Goal: Task Accomplishment & Management: Use online tool/utility

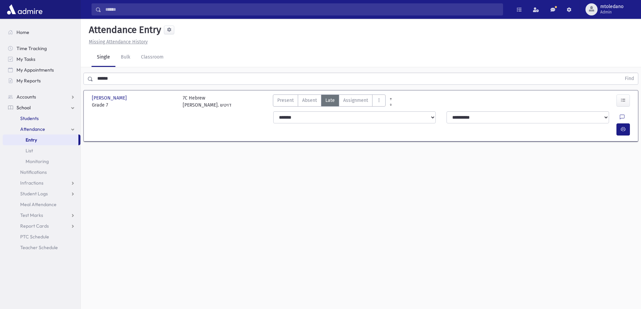
click at [35, 118] on span "Students" at bounding box center [29, 118] width 19 height 6
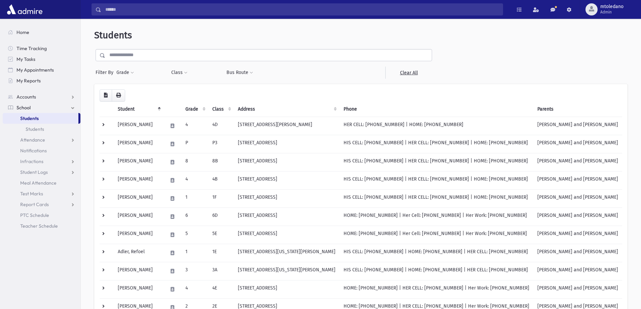
click at [128, 52] on input "text" at bounding box center [268, 55] width 327 height 12
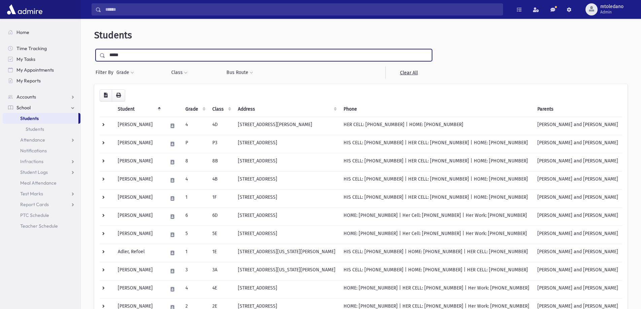
type input "*****"
click at [94, 49] on input "submit" at bounding box center [103, 53] width 19 height 9
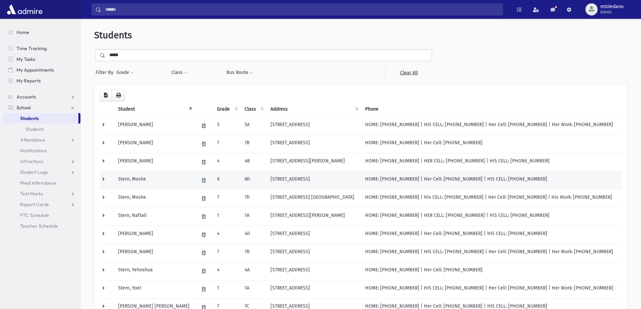
click at [267, 175] on td "73 Bradhurst Ave Lakewood, NJ 08701" at bounding box center [314, 180] width 95 height 18
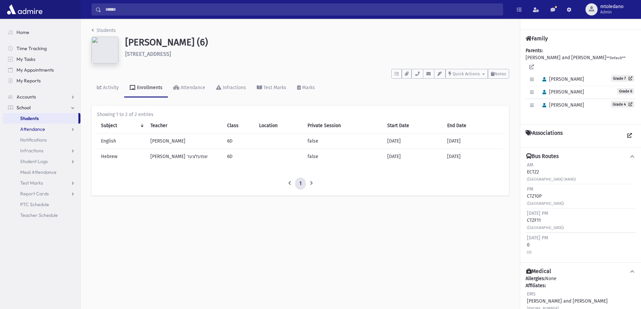
click at [28, 127] on span "Attendance" at bounding box center [32, 129] width 25 height 6
click at [30, 139] on span "Entry" at bounding box center [31, 140] width 11 height 6
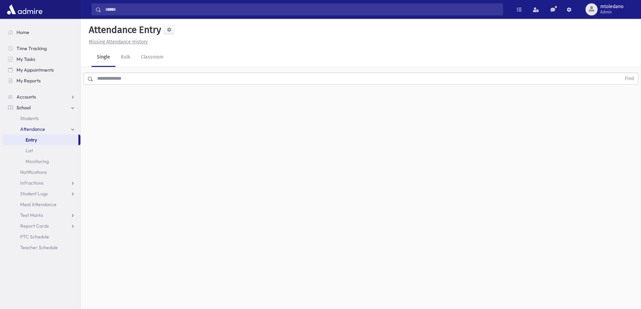
click at [128, 78] on input "text" at bounding box center [357, 79] width 528 height 12
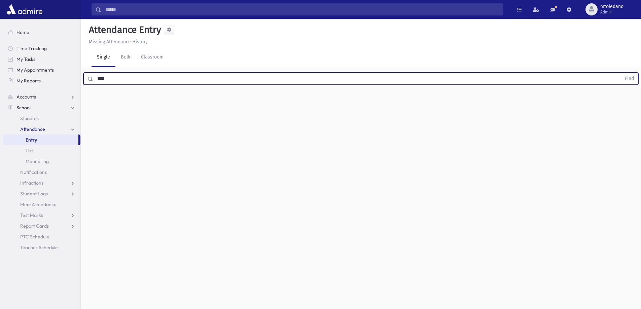
click at [621, 73] on button "Find" at bounding box center [629, 78] width 17 height 11
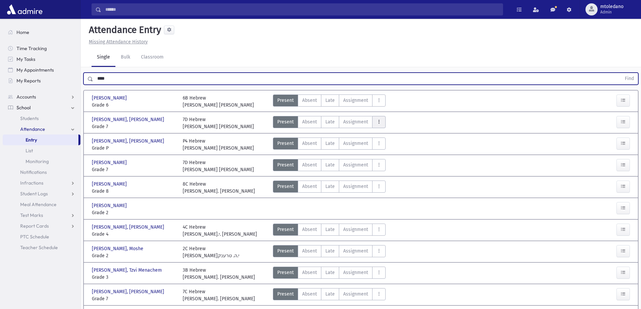
click at [381, 123] on button "AttTypes" at bounding box center [378, 122] width 13 height 12
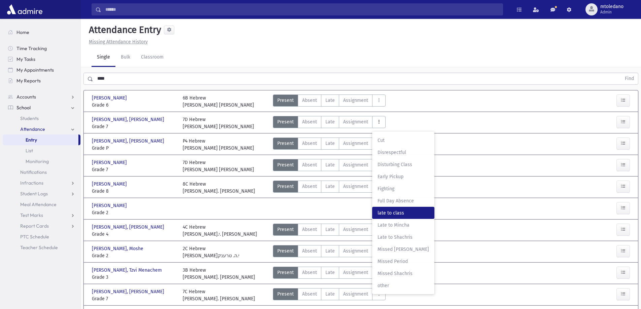
click at [393, 212] on span "late to class" at bounding box center [404, 213] width 52 height 7
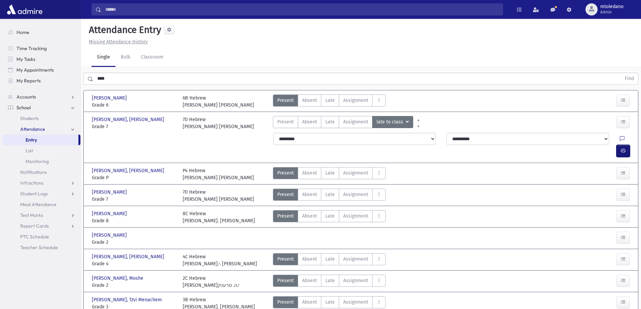
click at [623, 148] on icon "button" at bounding box center [623, 151] width 5 height 6
drag, startPoint x: 117, startPoint y: 78, endPoint x: 11, endPoint y: 78, distance: 106.0
click at [13, 78] on div "Search Results All Accounts" at bounding box center [320, 190] width 641 height 381
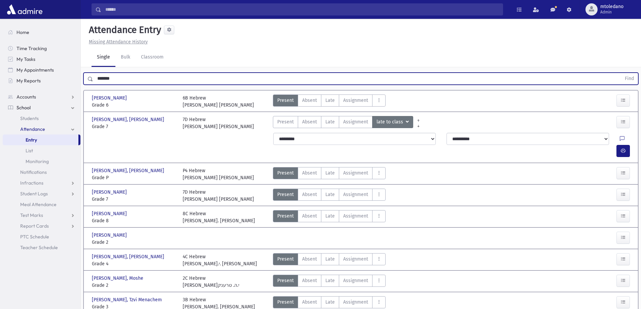
type input "*******"
click at [621, 73] on button "Find" at bounding box center [629, 78] width 17 height 11
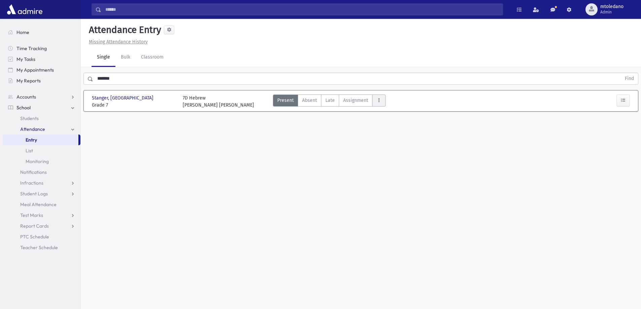
click at [374, 103] on button "AttTypes" at bounding box center [378, 101] width 13 height 12
click at [388, 191] on span "late to class" at bounding box center [404, 191] width 52 height 7
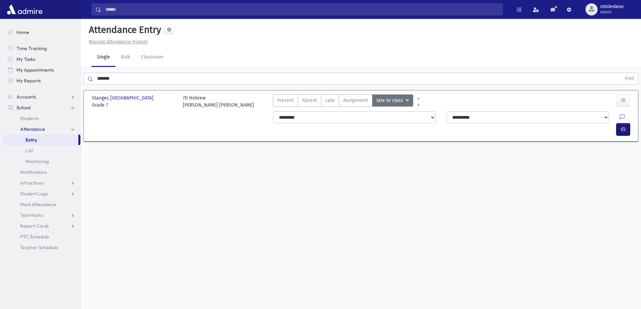
click at [621, 127] on icon "button" at bounding box center [623, 130] width 5 height 6
click at [33, 95] on span "Accounts" at bounding box center [26, 97] width 20 height 6
click at [32, 106] on span "Account List" at bounding box center [33, 108] width 26 height 6
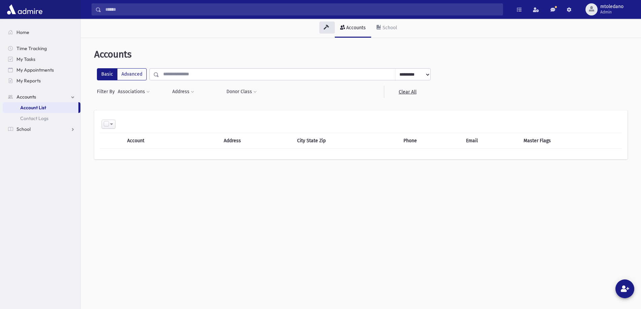
click at [213, 73] on input "text" at bounding box center [277, 74] width 236 height 12
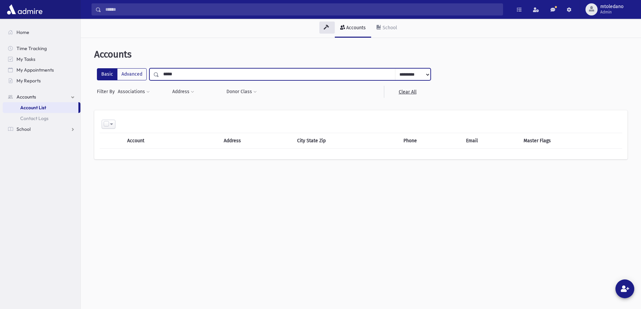
type input "*****"
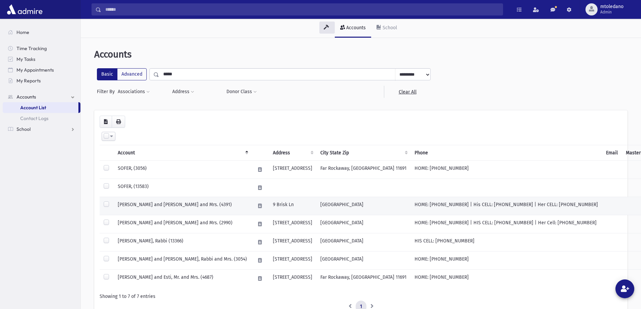
click at [191, 206] on td "[PERSON_NAME] and [PERSON_NAME] and Mrs. (4391)" at bounding box center [182, 206] width 137 height 18
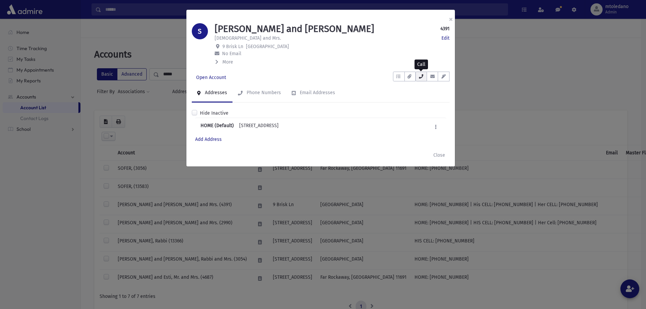
click at [421, 75] on icon "button" at bounding box center [421, 76] width 5 height 4
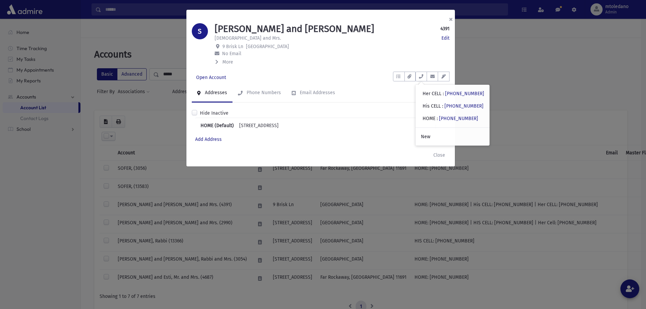
click at [452, 19] on button "×" at bounding box center [451, 19] width 15 height 19
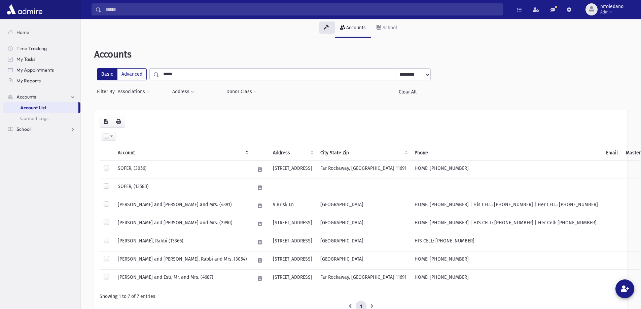
click at [28, 130] on span "School" at bounding box center [23, 129] width 14 height 6
click at [33, 120] on span "Students" at bounding box center [29, 118] width 19 height 6
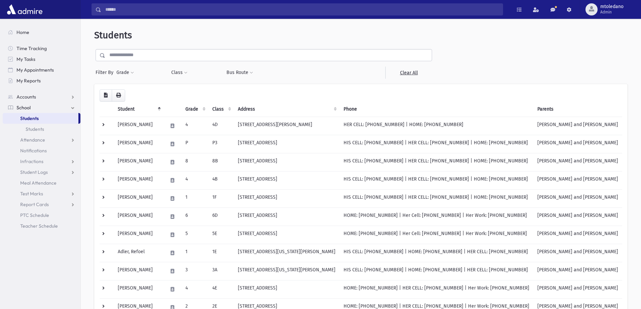
click at [163, 52] on input "text" at bounding box center [268, 55] width 327 height 12
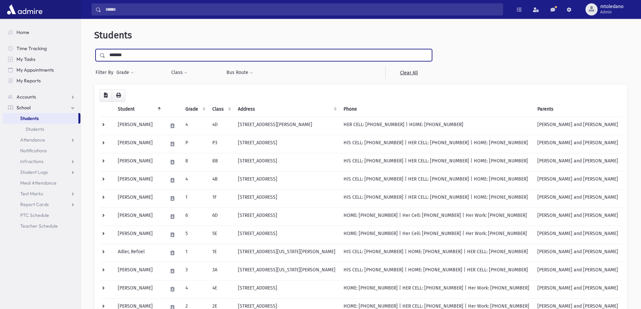
type input "*******"
click at [94, 49] on input "submit" at bounding box center [103, 53] width 19 height 9
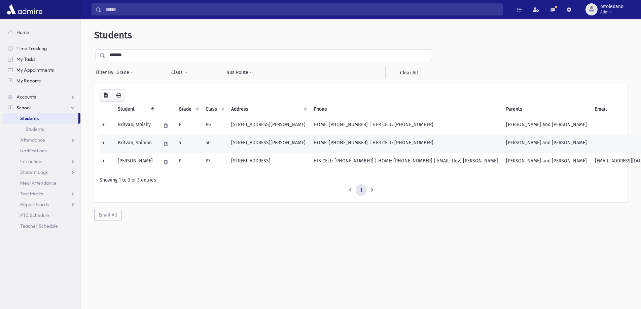
click at [149, 146] on td "Britvan, Shimon" at bounding box center [135, 144] width 43 height 18
